Goal: Task Accomplishment & Management: Manage account settings

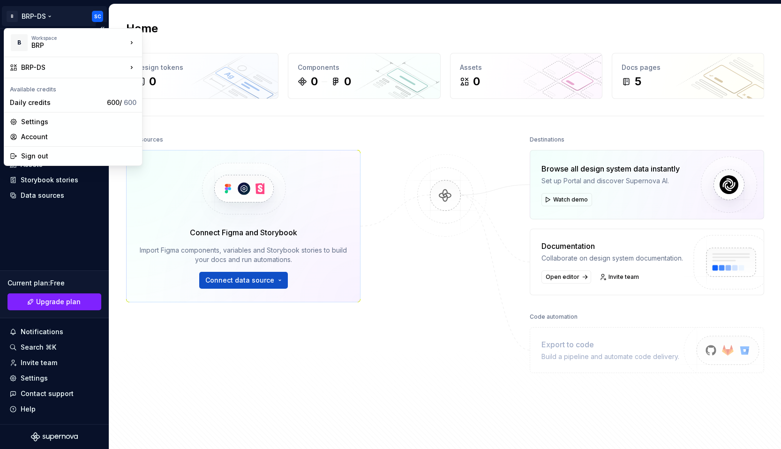
click at [48, 17] on html "B BRP-DS SC Home Documentation Analytics Code automation Design system data Des…" at bounding box center [390, 224] width 781 height 449
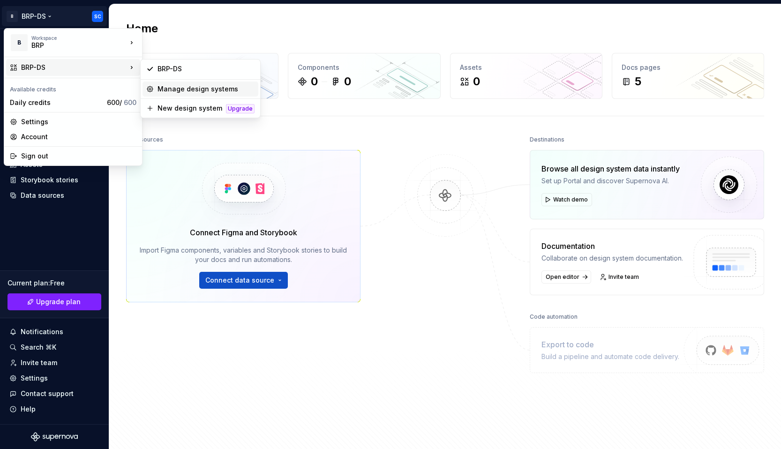
click at [170, 91] on div "Manage design systems" at bounding box center [206, 88] width 97 height 9
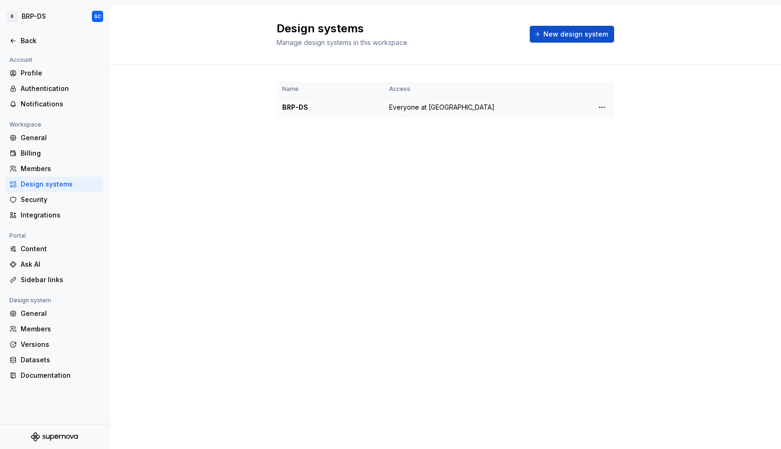
click at [301, 105] on div "BRP-DS" at bounding box center [330, 107] width 96 height 9
click at [531, 104] on td at bounding box center [556, 107] width 67 height 21
click at [403, 106] on span "Everyone at BRP" at bounding box center [442, 107] width 106 height 9
click at [601, 106] on html "B BRP-DS SC Back Account Profile Authentication Notifications Workspace General…" at bounding box center [390, 224] width 781 height 449
click at [623, 125] on div "View members" at bounding box center [657, 125] width 89 height 9
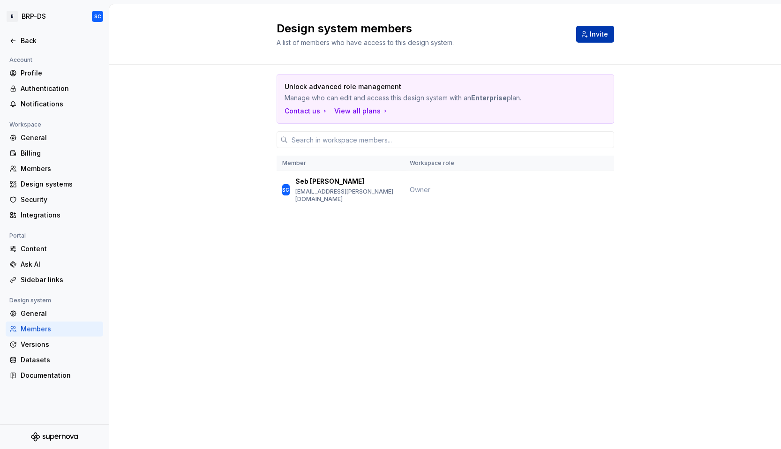
click at [593, 32] on span "Invite" at bounding box center [599, 34] width 18 height 9
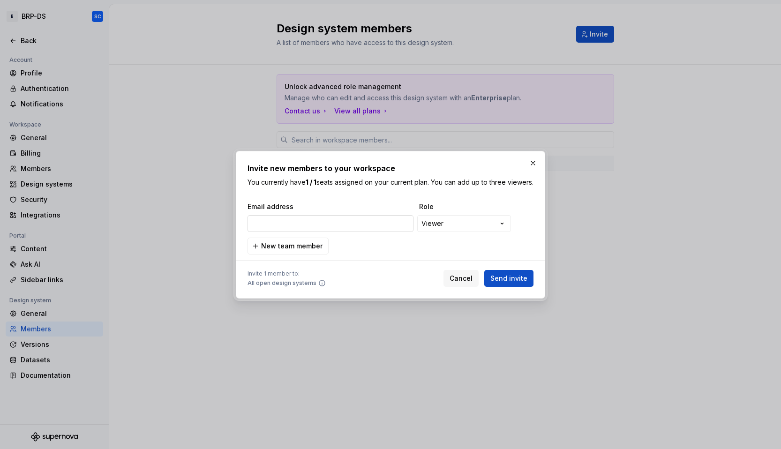
click at [288, 229] on input "email" at bounding box center [331, 223] width 166 height 17
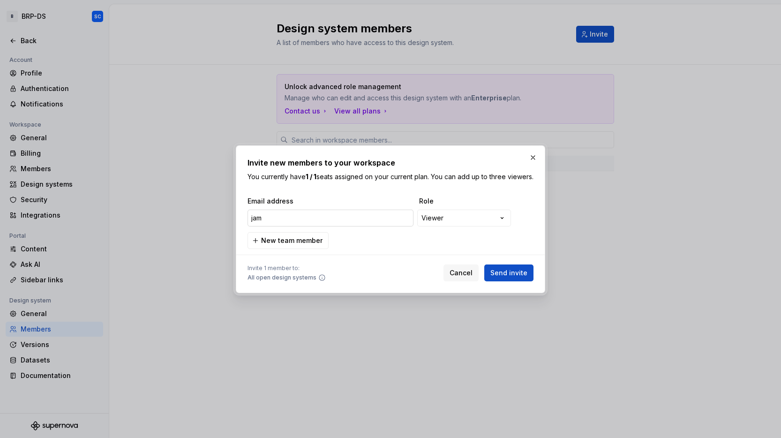
click at [256, 223] on input "jam" at bounding box center [331, 218] width 166 height 17
click at [257, 223] on input "jam" at bounding box center [331, 218] width 166 height 17
click at [272, 224] on input "jam" at bounding box center [331, 218] width 166 height 17
click at [271, 224] on input "jam" at bounding box center [331, 218] width 166 height 17
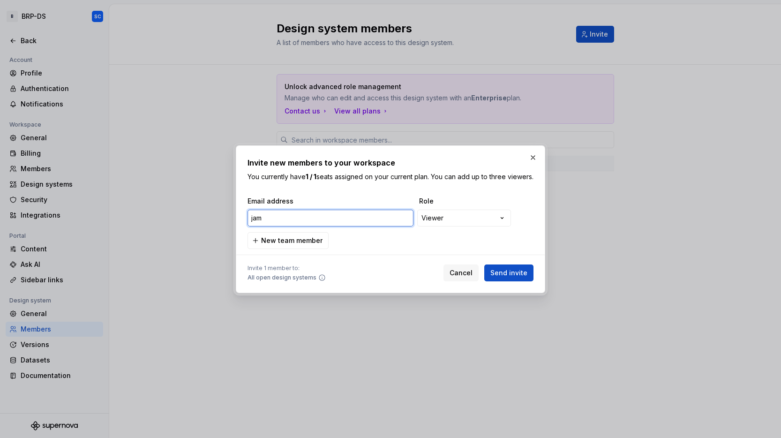
paste input "eremie.levi@brp.co"
type input "jeremie.levi@brp.com"
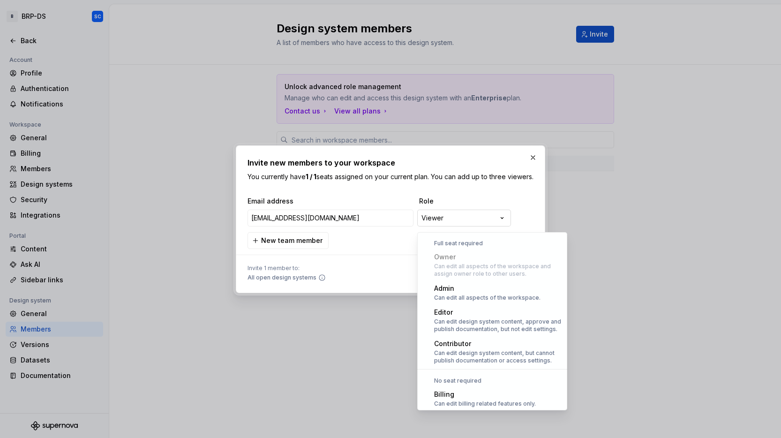
click at [458, 222] on div "**********" at bounding box center [390, 219] width 781 height 438
select select "*******"
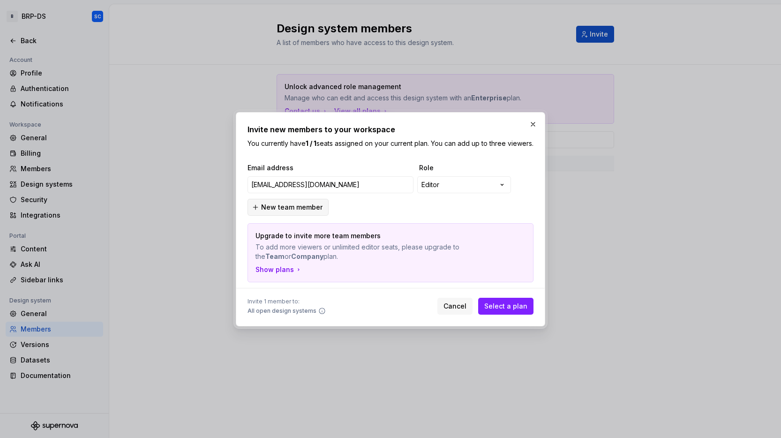
click at [297, 211] on span "New team member" at bounding box center [291, 207] width 61 height 9
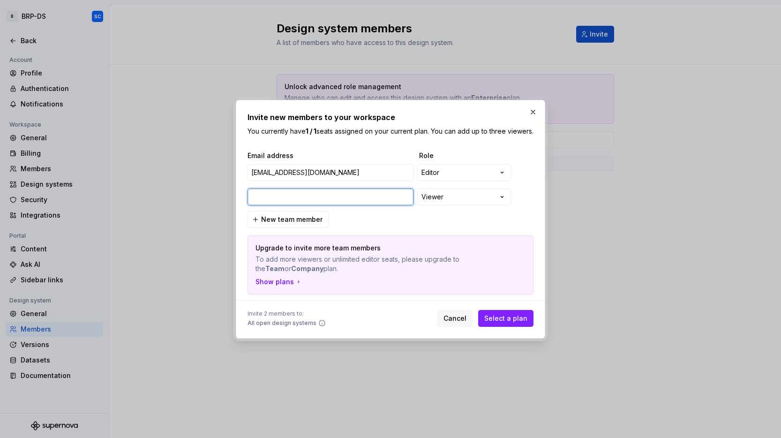
paste input "rachida.benyoucef@brp.com"
type input "rachida.benyoucef@brp.com"
click at [502, 201] on div "**********" at bounding box center [390, 219] width 781 height 438
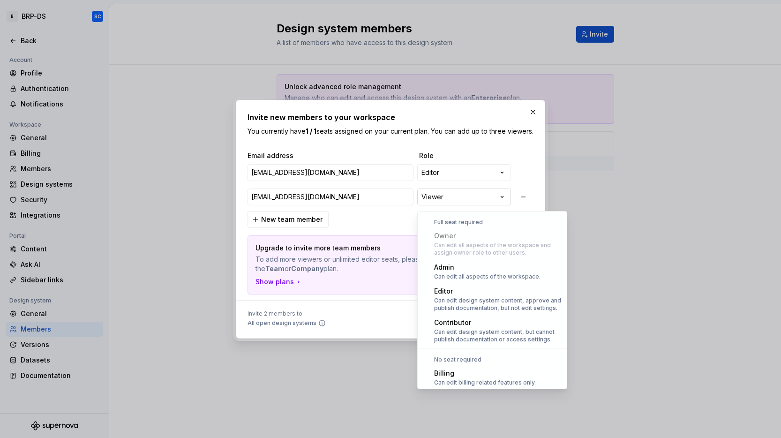
scroll to position [26, 0]
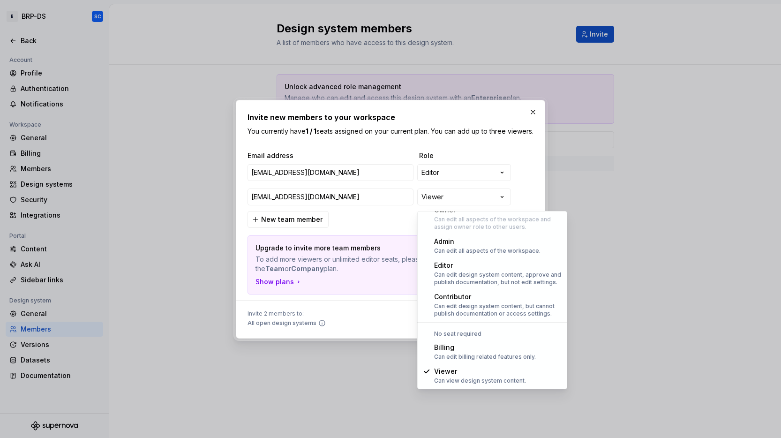
select select "*******"
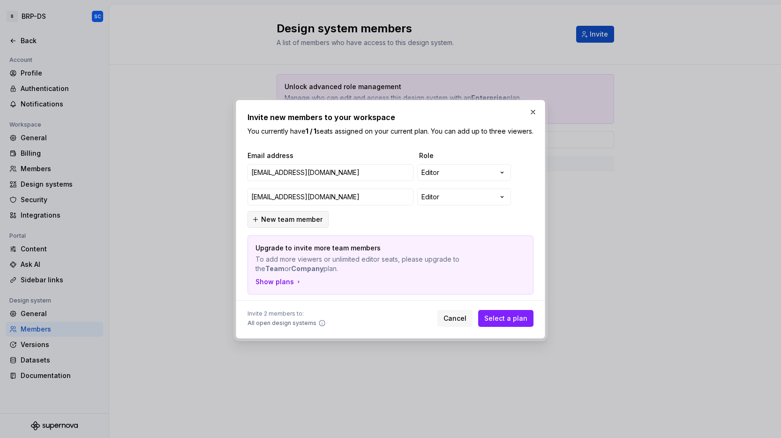
click at [280, 224] on span "New team member" at bounding box center [291, 219] width 61 height 9
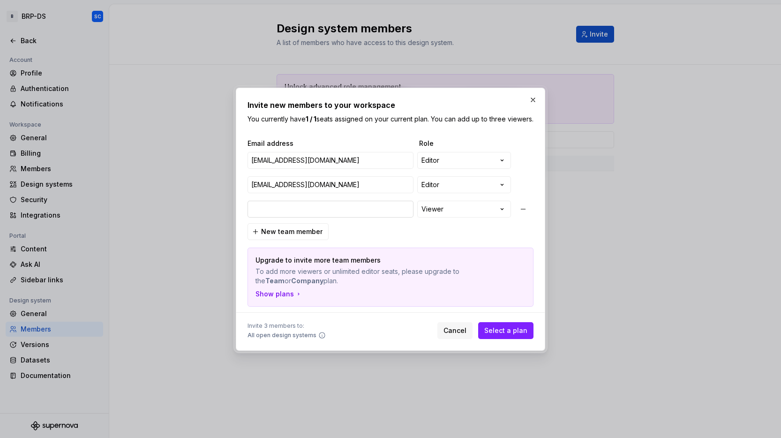
type input "jmckernan@quatrecentquatre.com"
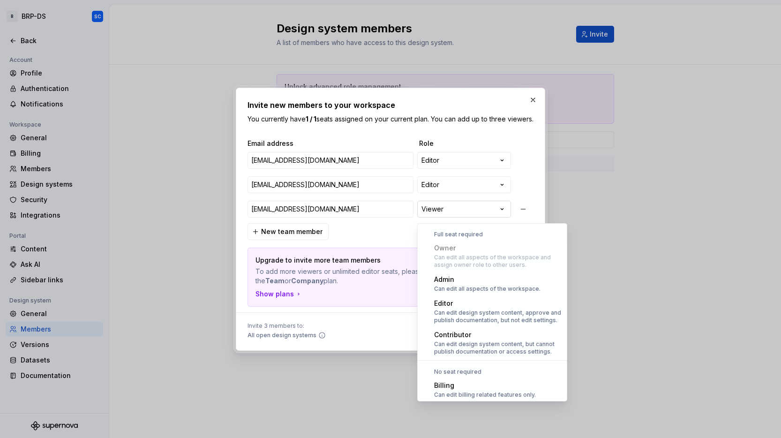
click at [478, 213] on div "**********" at bounding box center [390, 219] width 781 height 438
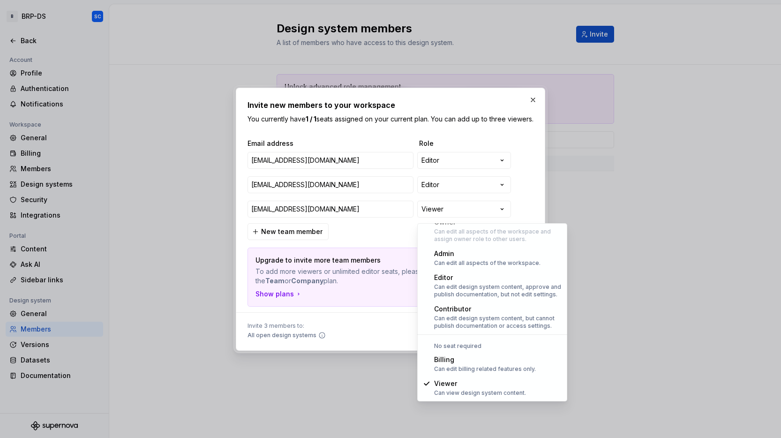
select select "*******"
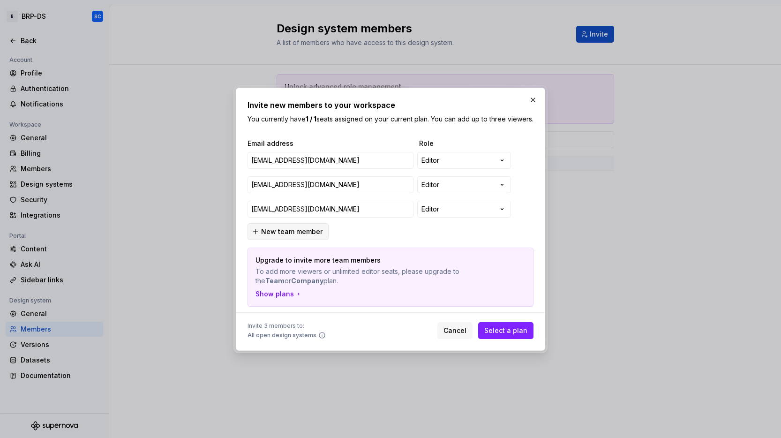
click at [287, 235] on span "New team member" at bounding box center [291, 231] width 61 height 9
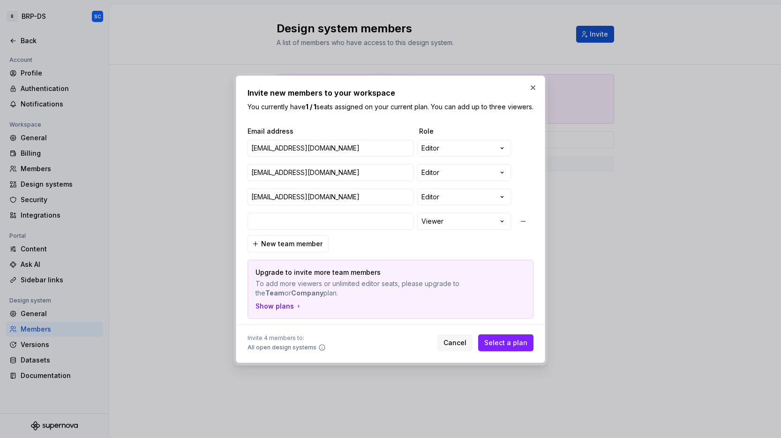
type input "andre.luiz@brp.com"
click at [498, 227] on div "**********" at bounding box center [390, 219] width 781 height 438
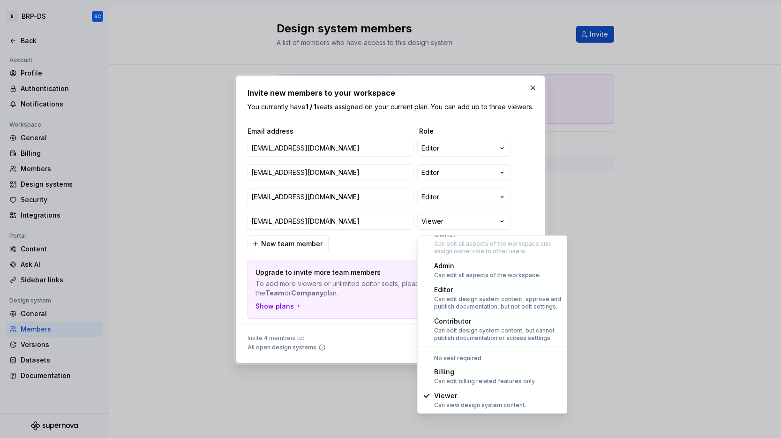
select select "*******"
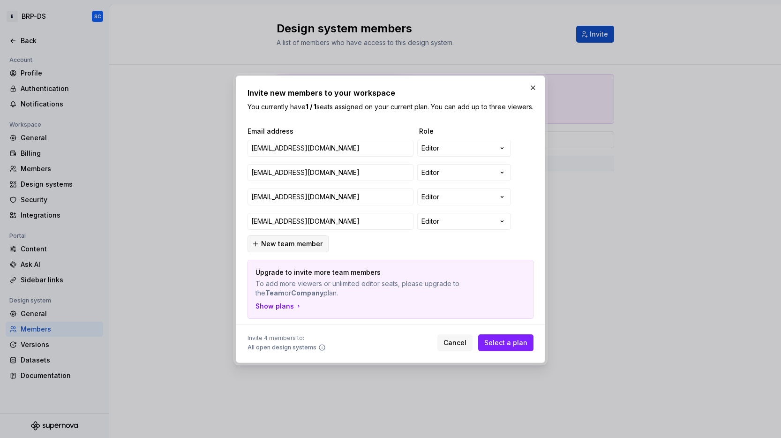
drag, startPoint x: 283, startPoint y: 255, endPoint x: 292, endPoint y: 249, distance: 10.7
click at [284, 252] on button "New team member" at bounding box center [288, 243] width 81 height 17
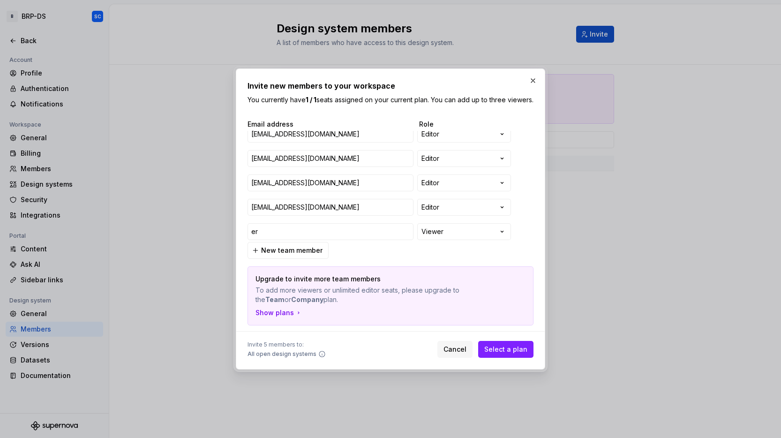
type input "e"
paste input "eric.cloutier@brp.com"
type input "eric.cloutier@brp.com"
click at [470, 237] on div "**********" at bounding box center [390, 219] width 781 height 438
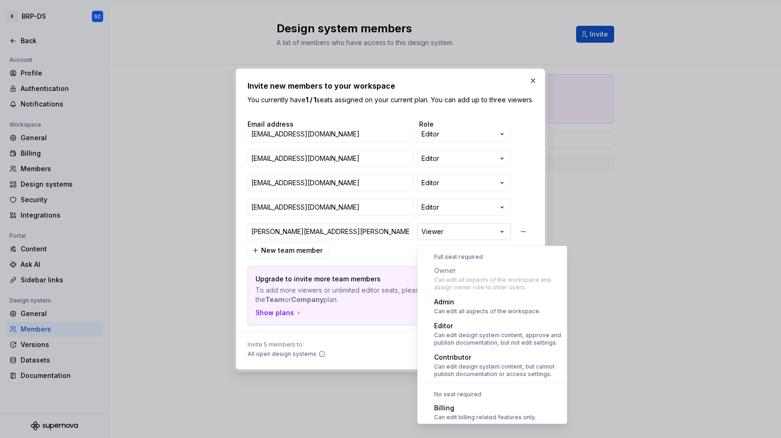
scroll to position [26, 0]
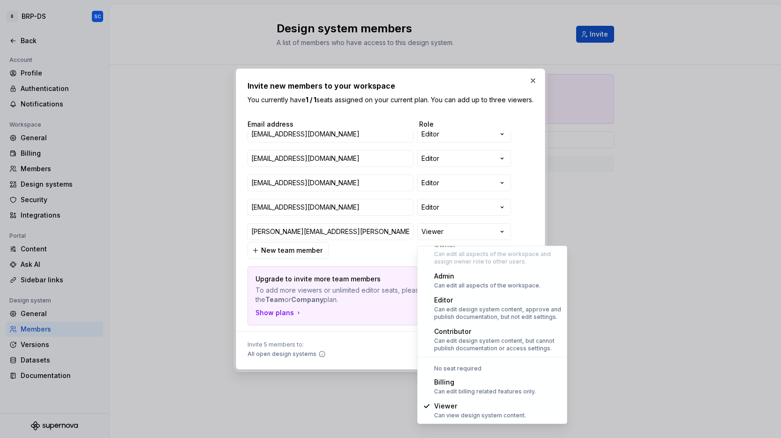
click at [536, 222] on div "**********" at bounding box center [390, 219] width 781 height 438
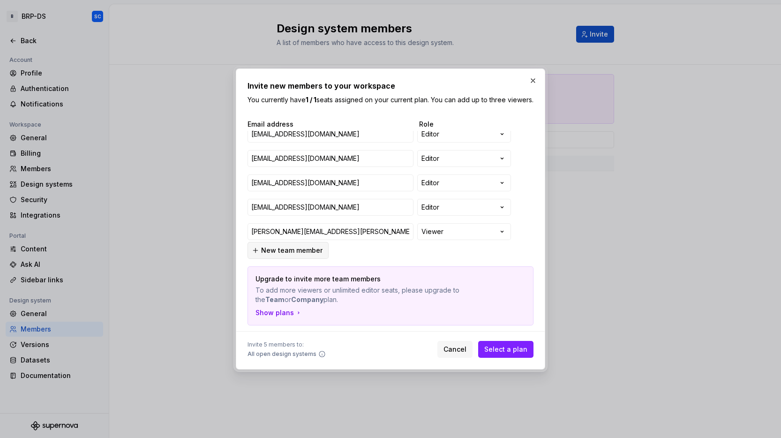
click at [300, 255] on span "New team member" at bounding box center [291, 250] width 61 height 9
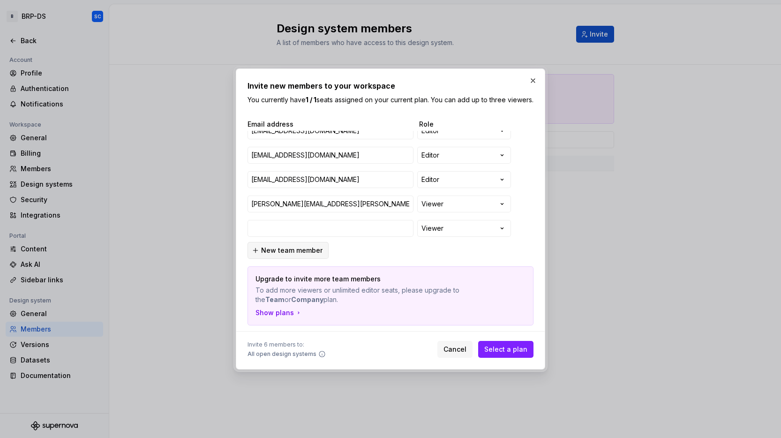
type input "jenifer.vicente@brp.com"
click at [286, 255] on span "New team member" at bounding box center [291, 250] width 61 height 9
paste input "marie-eve.chalifour@brp.com"
type input "marie-eve.chalifour@brp.com"
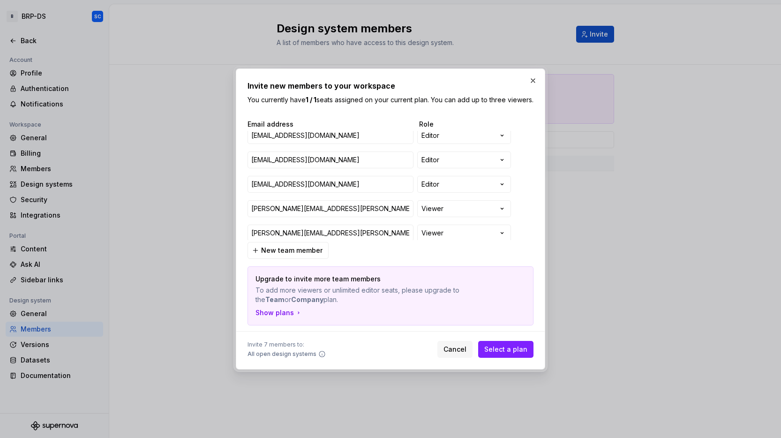
scroll to position [0, 0]
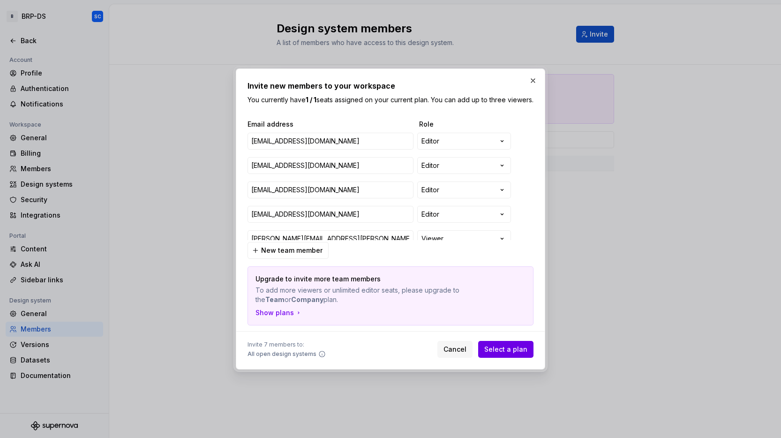
click at [506, 354] on span "Select a plan" at bounding box center [505, 349] width 43 height 9
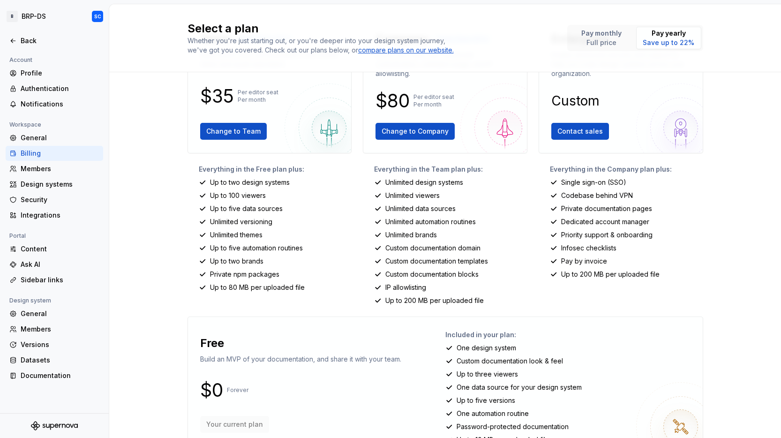
scroll to position [95, 0]
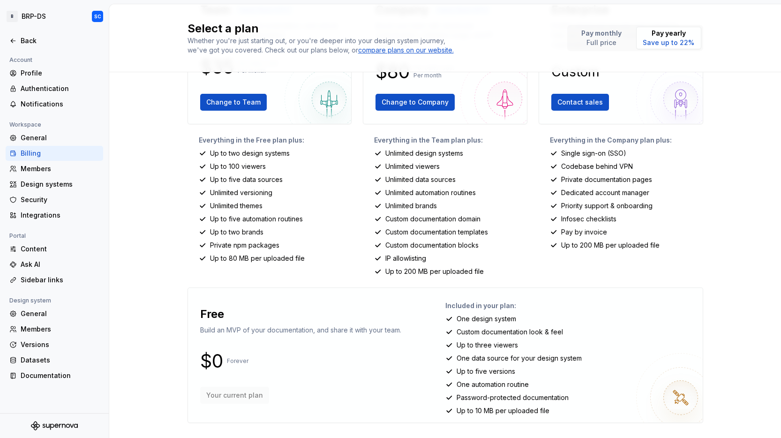
click at [532, 355] on p "One data source for your design system" at bounding box center [519, 358] width 125 height 9
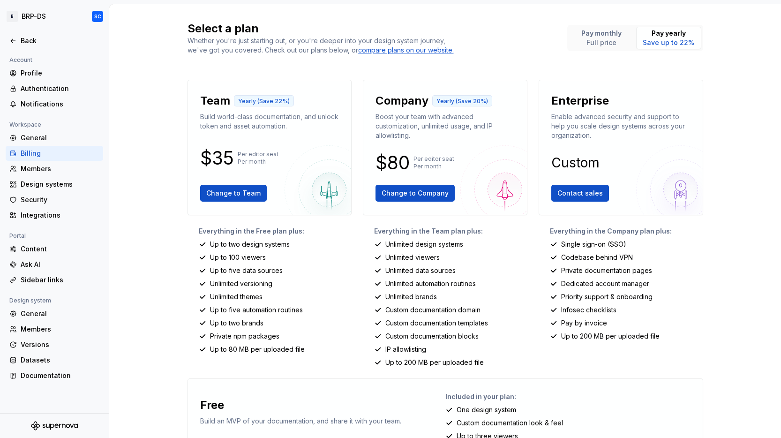
scroll to position [0, 0]
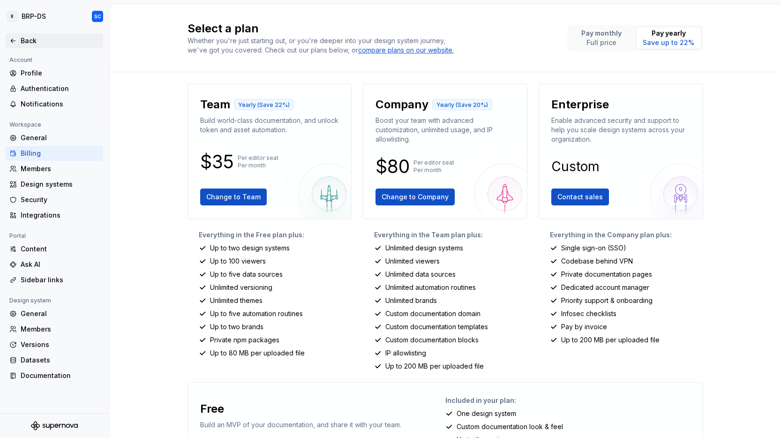
click at [32, 41] on div "Back" at bounding box center [60, 40] width 79 height 9
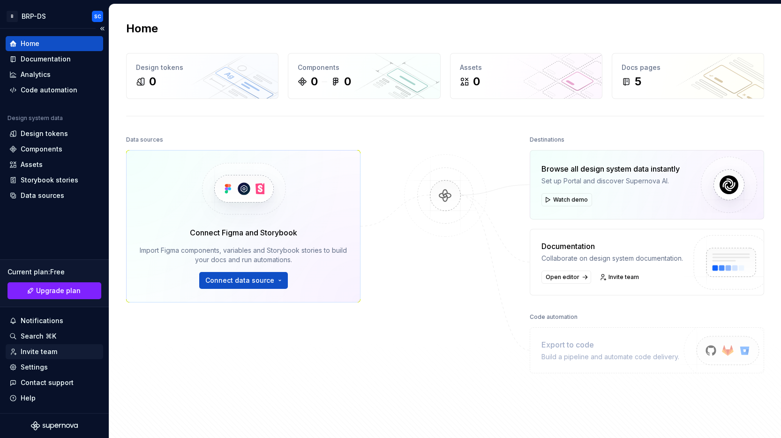
click at [43, 351] on div "Invite team" at bounding box center [39, 351] width 37 height 9
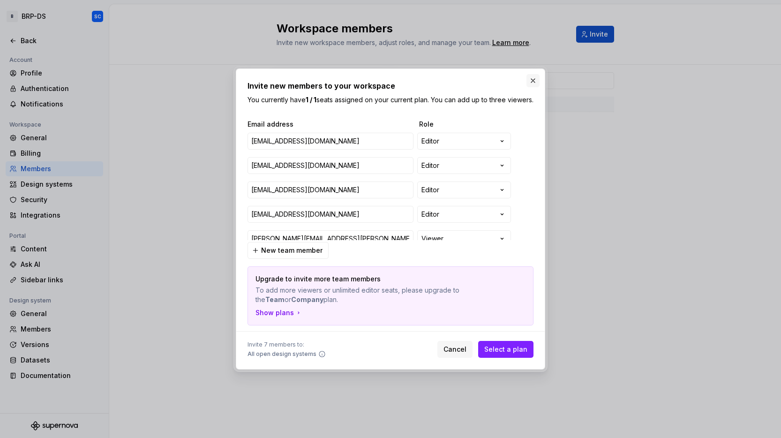
click at [533, 75] on button "button" at bounding box center [533, 80] width 13 height 13
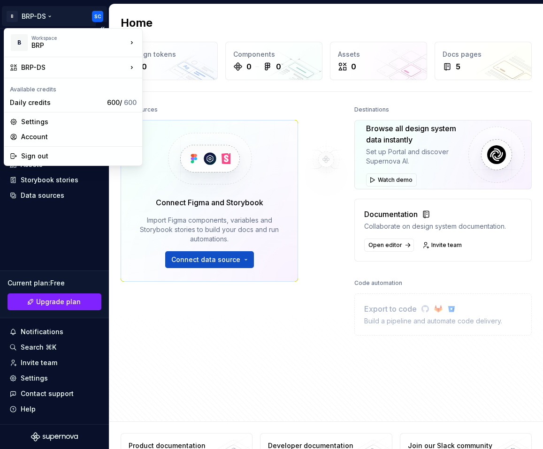
click at [33, 15] on html "B BRP-DS SC Home Documentation Analytics Code automation Design system data Des…" at bounding box center [271, 224] width 543 height 449
click at [72, 14] on html "B BRP-DS SC Home Documentation Analytics Code automation Design system data Des…" at bounding box center [271, 224] width 543 height 449
